Goal: Task Accomplishment & Management: Manage account settings

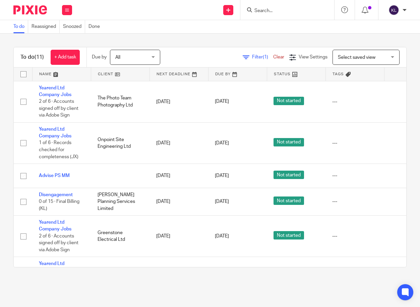
click at [269, 11] on input "Search" at bounding box center [284, 11] width 60 height 6
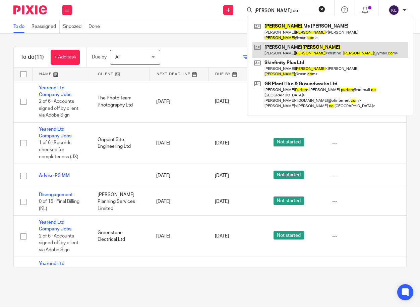
type input "burton co"
click at [277, 45] on link at bounding box center [331, 49] width 156 height 15
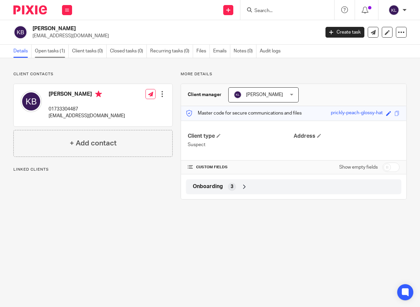
click at [53, 55] on link "Open tasks (1)" at bounding box center [52, 51] width 34 height 13
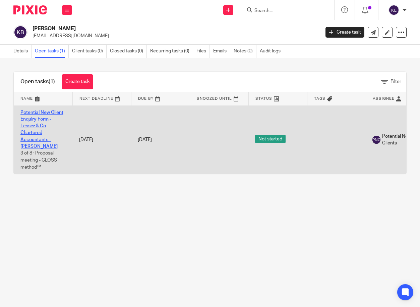
click at [37, 131] on link "Potential New Client Enquiry Form - Lesser & Co Chartered Accountants - Kristin…" at bounding box center [41, 129] width 43 height 39
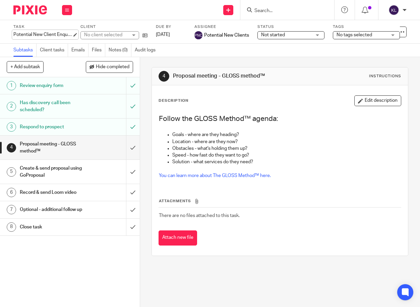
click at [40, 35] on div "Potential New Client Enquiry Form - Lesser & Co Chartered Accountants - Kristin…" at bounding box center [42, 34] width 59 height 7
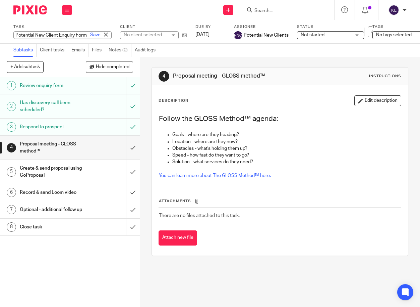
drag, startPoint x: 47, startPoint y: 36, endPoint x: 51, endPoint y: 38, distance: 4.2
click at [48, 36] on input "Potential New Client Enquiry Form - Lesser & Co Chartered Accountants - Kristin…" at bounding box center [62, 35] width 98 height 8
click at [53, 36] on input "Potential New Client Enquiry Form - Lesser & Co Chartered Accountants - Kristin…" at bounding box center [62, 35] width 98 height 8
type input "Potential New Client Enquiry Form - Lesser & Co Chartered Accountants - [PERSON…"
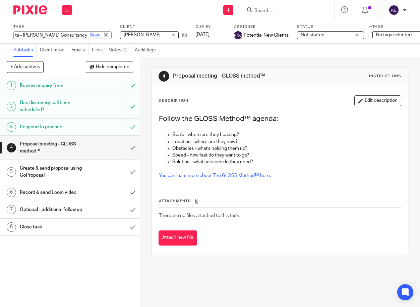
click at [90, 37] on link "Save" at bounding box center [95, 35] width 10 height 7
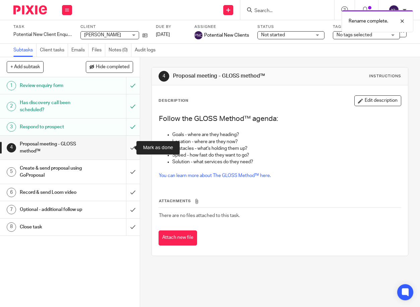
click at [126, 145] on input "submit" at bounding box center [70, 148] width 140 height 24
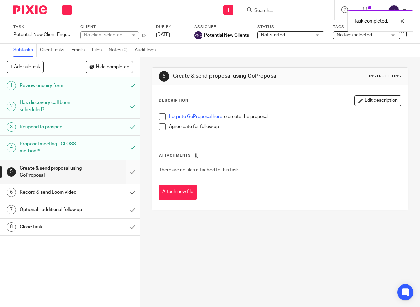
click at [126, 170] on input "submit" at bounding box center [70, 172] width 140 height 24
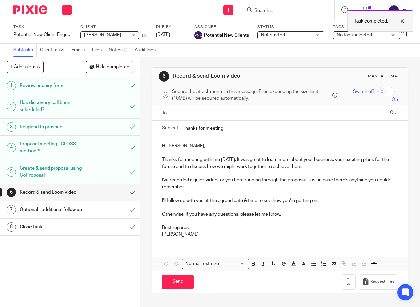
click at [403, 21] on div at bounding box center [398, 21] width 18 height 8
click at [258, 12] on input "Search" at bounding box center [284, 11] width 60 height 6
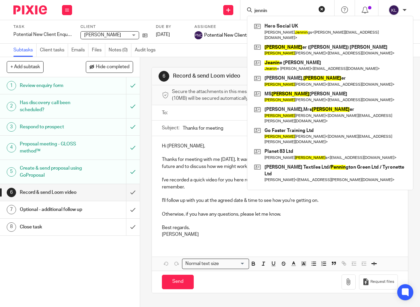
click at [275, 13] on input "jennin" at bounding box center [284, 11] width 60 height 6
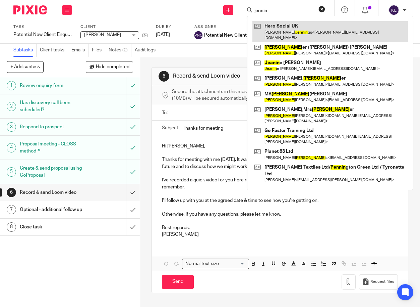
type input "jennin"
click at [281, 28] on link at bounding box center [331, 31] width 156 height 21
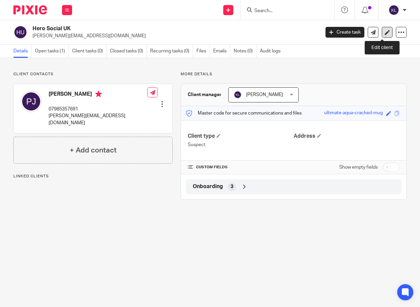
click at [385, 34] on icon at bounding box center [387, 32] width 5 height 5
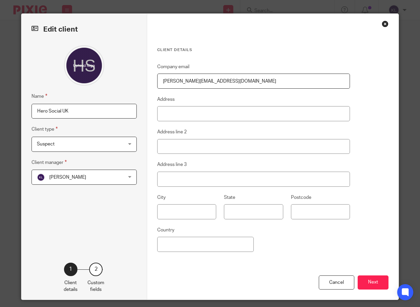
click at [99, 112] on input "Hero Social UK" at bounding box center [84, 111] width 105 height 15
type input "Hero Social UK Ltd"
click at [369, 285] on button "Next" at bounding box center [373, 282] width 31 height 14
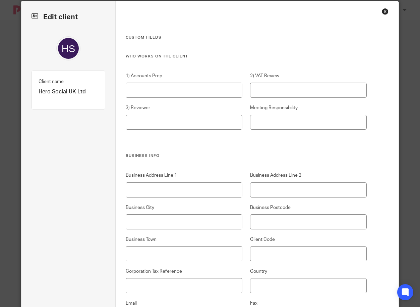
scroll to position [34, 0]
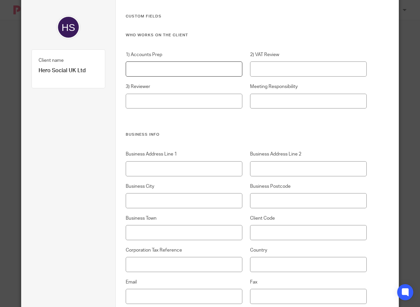
click at [151, 68] on input "1) Accounts Prep" at bounding box center [184, 68] width 117 height 15
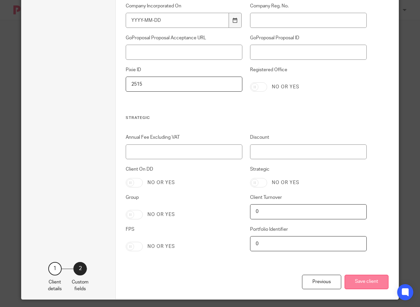
scroll to position [1301, 0]
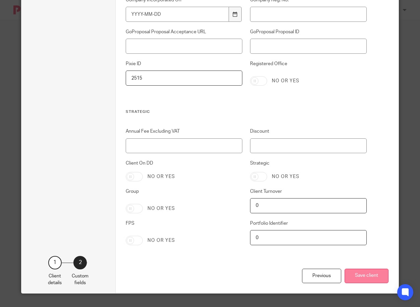
click at [362, 271] on button "Save client" at bounding box center [367, 275] width 44 height 14
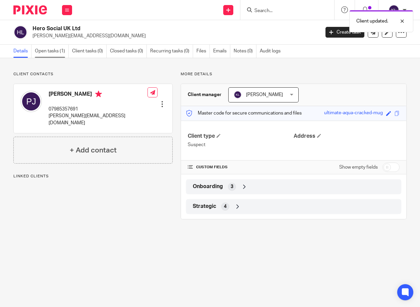
click at [52, 50] on link "Open tasks (1)" at bounding box center [52, 51] width 34 height 13
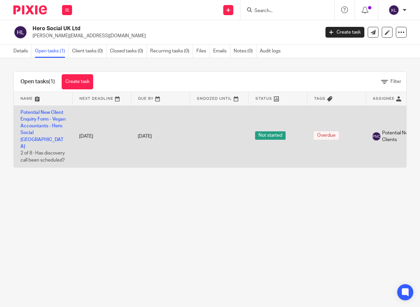
click at [32, 115] on td "Potential New Client Enquiry Form - Vegan Accountants - Hero Social UK 2 of 8 ·…" at bounding box center [43, 136] width 59 height 62
click at [36, 118] on link "Potential New Client Enquiry Form - Vegan Accountants - Hero Social UK" at bounding box center [42, 129] width 45 height 39
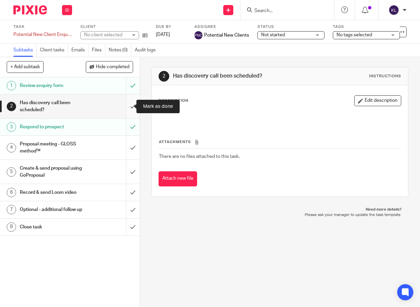
click at [122, 107] on input "submit" at bounding box center [70, 106] width 140 height 24
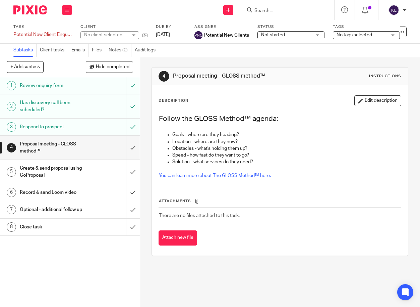
click at [128, 149] on input "submit" at bounding box center [70, 148] width 140 height 24
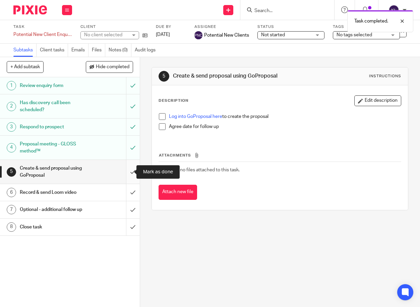
click at [124, 170] on input "submit" at bounding box center [70, 172] width 140 height 24
